Goal: Navigation & Orientation: Find specific page/section

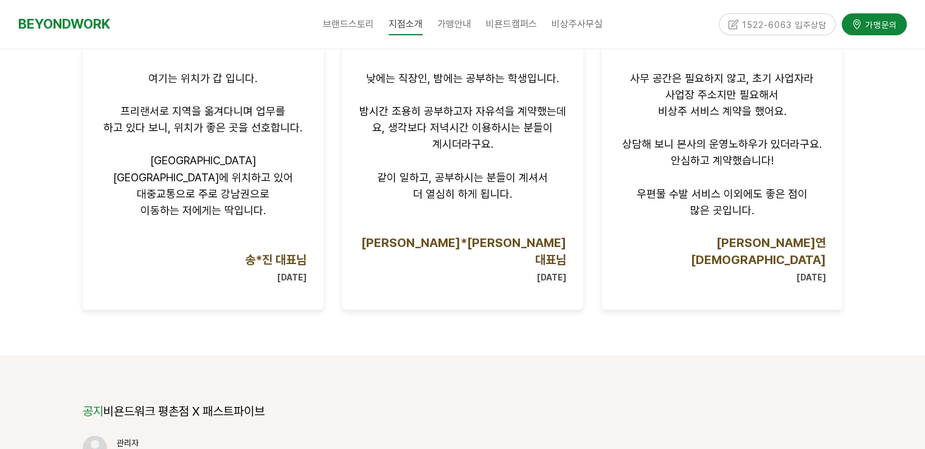
scroll to position [913, 0]
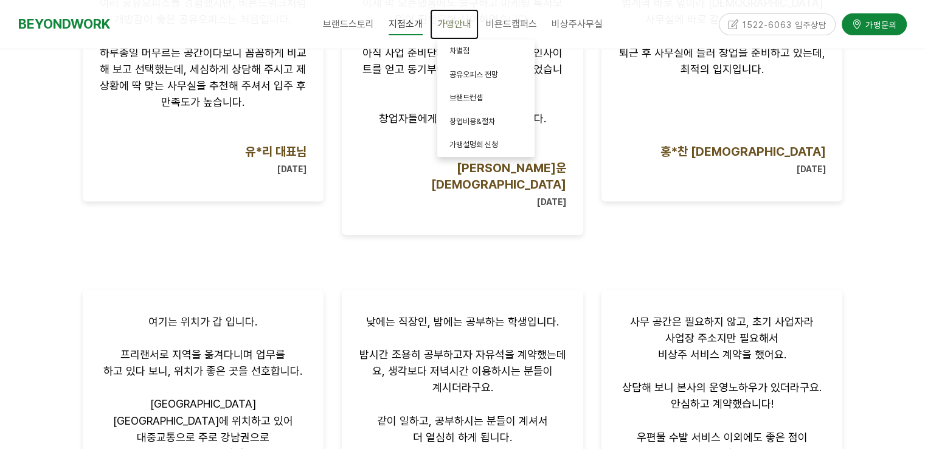
click at [447, 21] on span "가맹안내" at bounding box center [454, 24] width 34 height 12
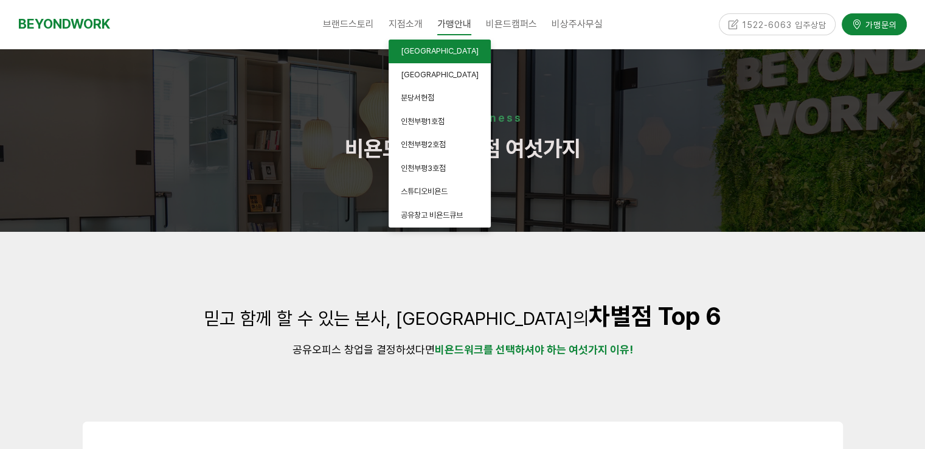
click at [416, 49] on span "[GEOGRAPHIC_DATA]" at bounding box center [440, 50] width 78 height 9
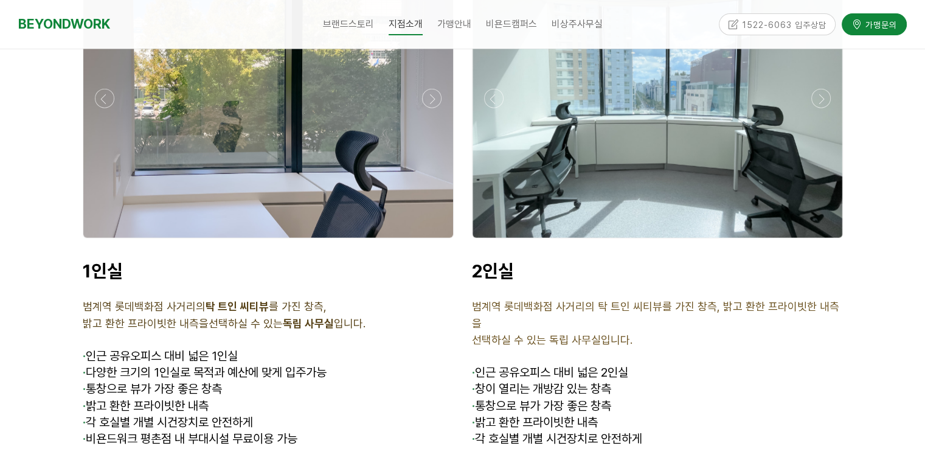
scroll to position [2981, 0]
